Goal: Navigation & Orientation: Find specific page/section

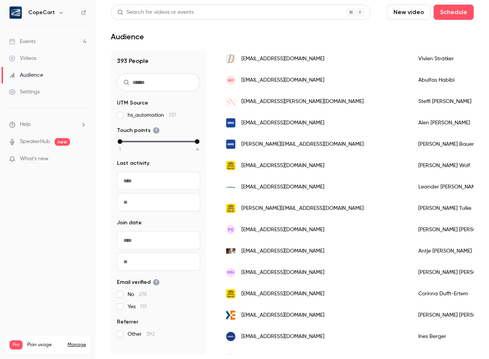
scroll to position [1005, 0]
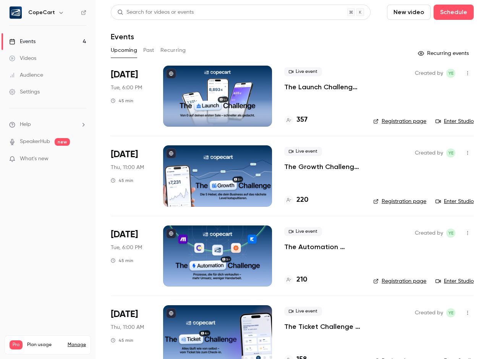
click at [56, 73] on link "Audience" at bounding box center [48, 75] width 96 height 17
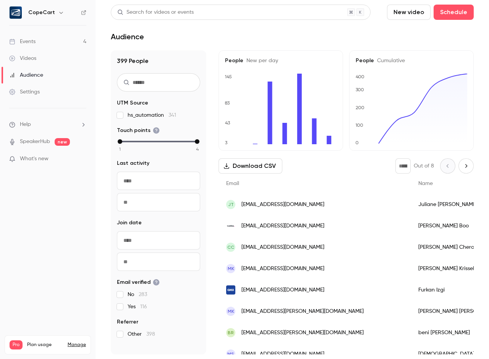
click at [36, 42] on div "Events" at bounding box center [22, 42] width 26 height 8
